Goal: Ask a question

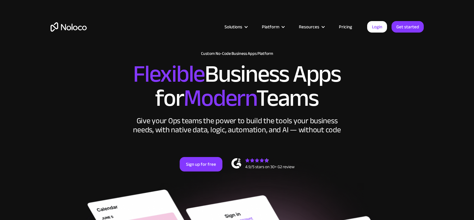
click at [347, 26] on link "Pricing" at bounding box center [345, 27] width 28 height 8
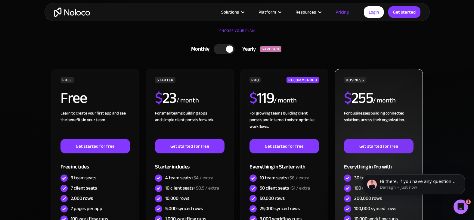
scroll to position [190, 0]
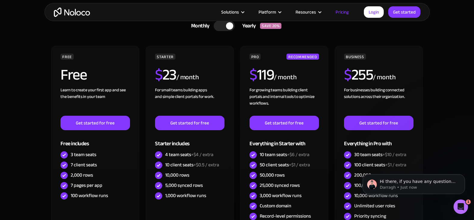
click at [463, 204] on icon "Open Intercom Messenger" at bounding box center [461, 207] width 10 height 10
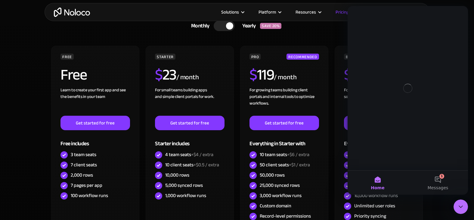
scroll to position [0, 0]
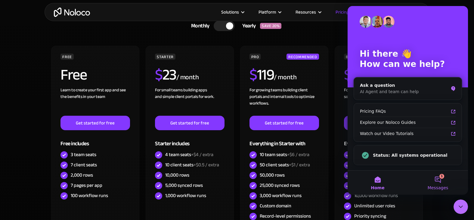
click at [440, 180] on button "1 Messages" at bounding box center [438, 182] width 60 height 24
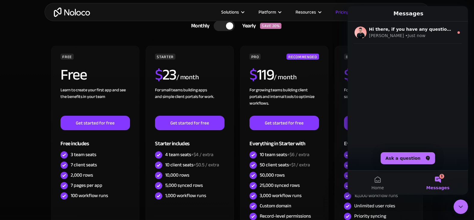
click at [376, 60] on div "Hi there, if you have any questions about our pricing, just let us know! Darrag…" at bounding box center [407, 44] width 120 height 46
click at [402, 71] on div "Hi there, if you have any questions about our pricing, just let us know! Darrag…" at bounding box center [407, 95] width 120 height 149
click at [402, 104] on div "Hi there, if you have any questions about our pricing, just let us know! Darrag…" at bounding box center [407, 95] width 120 height 149
click at [402, 129] on div "Hi there, if you have any questions about our pricing, just let us know! Darrag…" at bounding box center [407, 95] width 120 height 149
click at [402, 139] on div "Hi there, if you have any questions about our pricing, just let us know! Darrag…" at bounding box center [407, 95] width 120 height 149
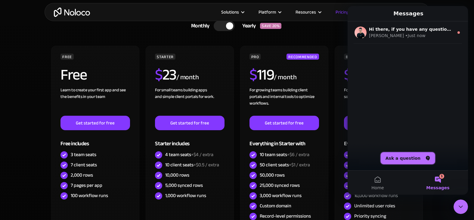
click at [410, 157] on button "Ask a question" at bounding box center [408, 158] width 54 height 12
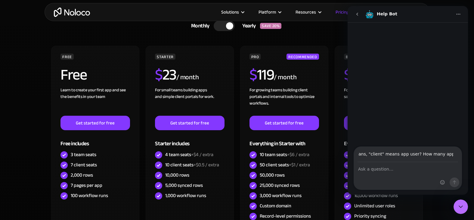
scroll to position [0, 222]
type input "hi. I'm using Softr integrated with Airtable, but I'm looking for a more cost e…"
type input "rgonzaran@gmail.com"
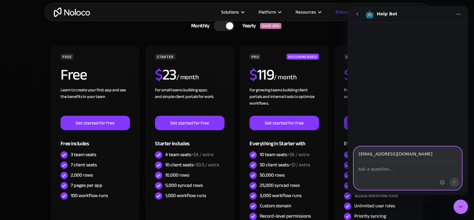
click at [382, 170] on textarea "Ask a question…" at bounding box center [408, 167] width 108 height 10
paste textarea "hi. I'm using Softr integrated with Airtable, but I'm looking for a more cost e…"
type textarea "hi. I'm using Softr integrated with Airtable, but I'm looking for a more cost e…"
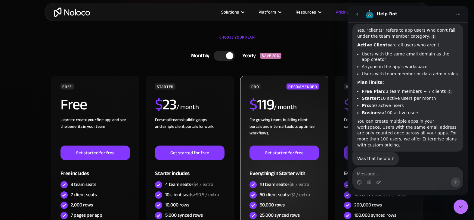
scroll to position [150, 0]
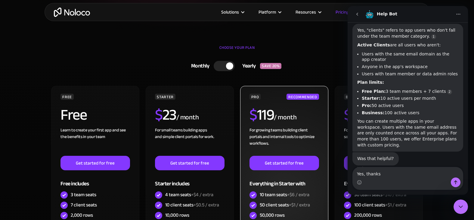
type textarea "Yes, thanks."
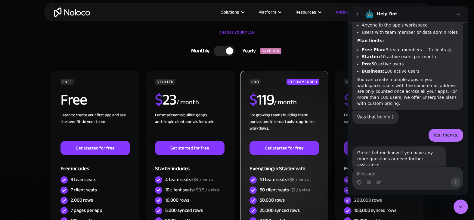
scroll to position [160, 0]
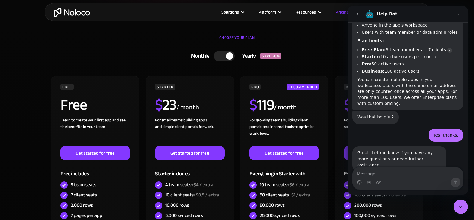
click at [238, 57] on div "Yearly" at bounding box center [247, 55] width 25 height 9
click at [205, 56] on div "Monthly" at bounding box center [201, 55] width 30 height 9
click at [237, 53] on div "Yearly" at bounding box center [247, 55] width 25 height 9
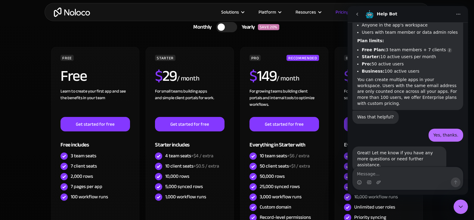
scroll to position [211, 0]
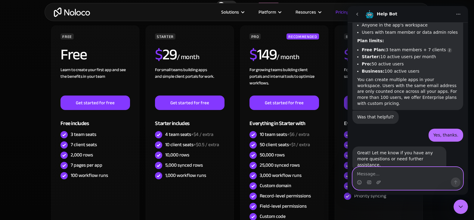
click at [386, 174] on textarea "Message…" at bounding box center [408, 172] width 110 height 10
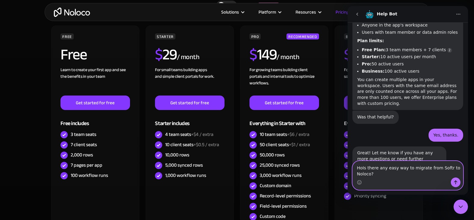
scroll to position [111, 0]
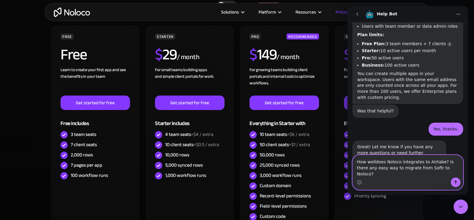
type textarea "How well does Noloco integrates to Airtabe? Is there any easy way to migrate fr…"
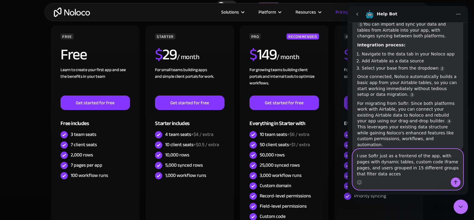
scroll to position [311, 0]
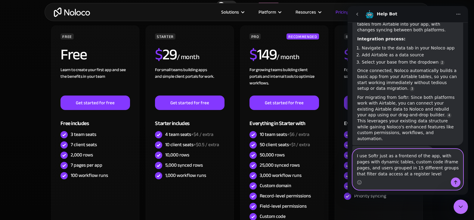
type textarea "I use Softr just as a frontend of the app, with pages with dynamic tables, cust…"
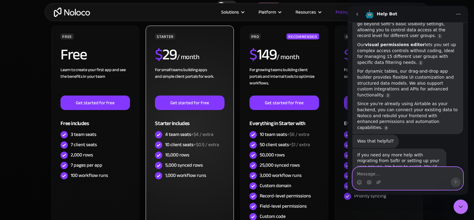
scroll to position [513, 0]
